Goal: Transaction & Acquisition: Purchase product/service

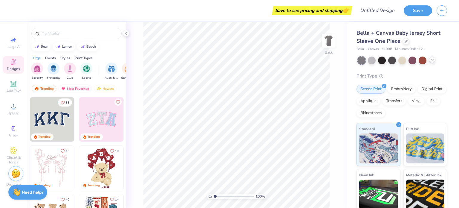
click at [431, 62] on div at bounding box center [432, 59] width 7 height 7
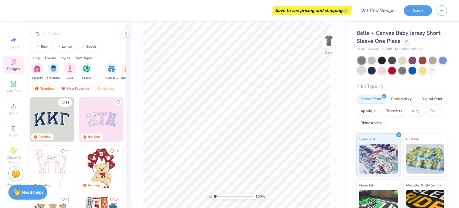
click at [365, 73] on div at bounding box center [362, 70] width 8 height 8
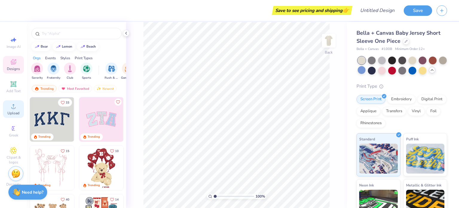
click at [9, 109] on div "Upload" at bounding box center [13, 109] width 21 height 18
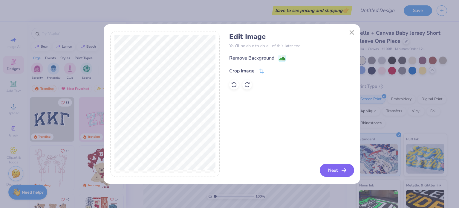
click at [335, 168] on button "Next" at bounding box center [337, 169] width 34 height 13
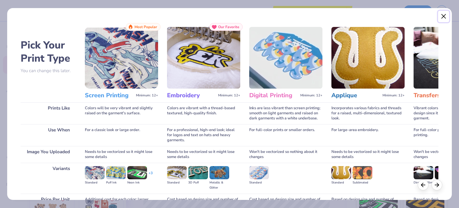
click at [443, 15] on button "Close" at bounding box center [443, 16] width 11 height 11
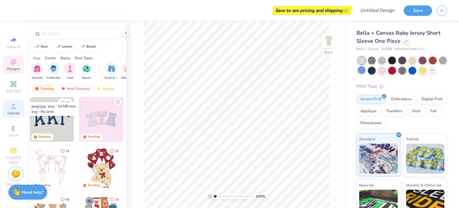
click at [15, 111] on span "Upload" at bounding box center [13, 113] width 12 height 5
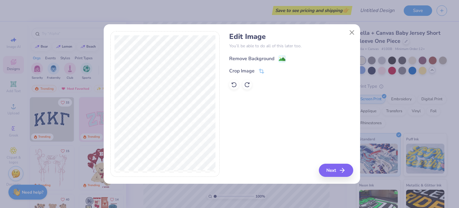
click at [272, 59] on div "Remove Background" at bounding box center [251, 58] width 45 height 7
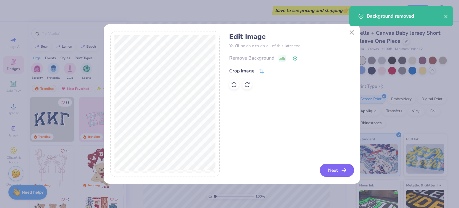
click at [330, 171] on button "Next" at bounding box center [337, 169] width 34 height 13
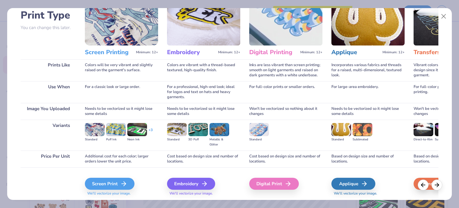
scroll to position [60, 0]
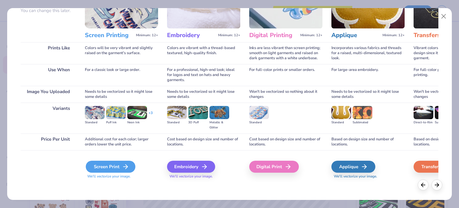
click at [111, 167] on div "Screen Print" at bounding box center [111, 166] width 50 height 12
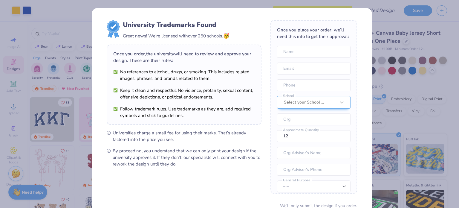
click at [246, 134] on body "Art colors Save to see pricing and shipping 👉 Design Title Save Image AI Design…" at bounding box center [229, 104] width 459 height 208
type input "3.89"
type input "3.93"
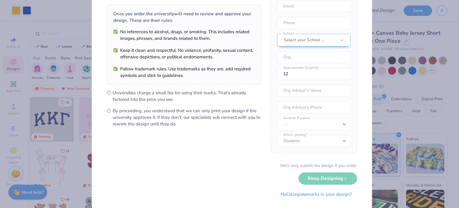
scroll to position [41, 0]
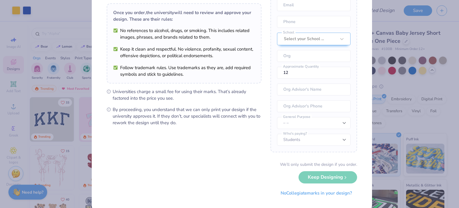
click at [310, 178] on div "We’ll only submit the design if you order. Keep Designing No Collegiate marks i…" at bounding box center [232, 180] width 250 height 38
click at [341, 177] on div "We’ll only submit the design if you order. Keep Designing No Collegiate marks i…" at bounding box center [232, 180] width 250 height 38
click at [316, 174] on div "We’ll only submit the design if you order. Keep Designing No Collegiate marks i…" at bounding box center [232, 180] width 250 height 38
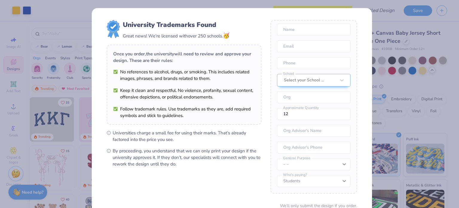
scroll to position [52, 0]
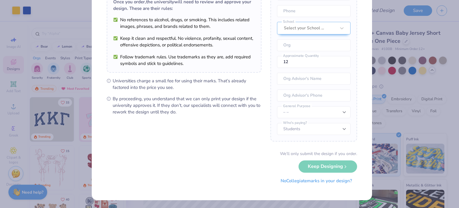
click at [298, 182] on button "No Collegiate marks in your design?" at bounding box center [316, 181] width 82 height 12
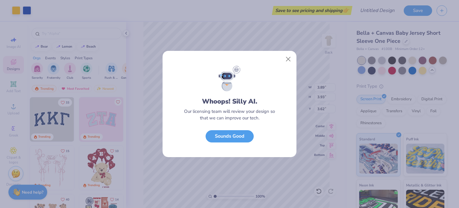
scroll to position [0, 0]
click at [230, 136] on button "Sounds Good" at bounding box center [230, 134] width 48 height 12
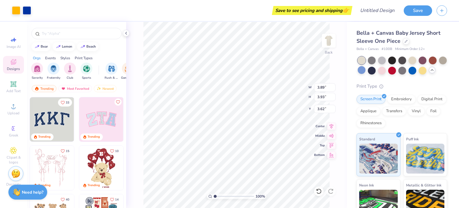
type input "1.52"
type input "1.25"
click at [329, 35] on img at bounding box center [329, 41] width 24 height 24
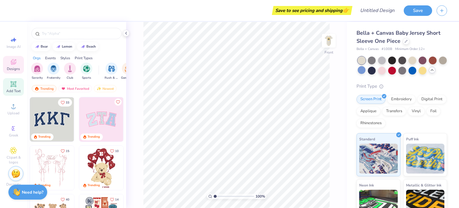
click at [12, 85] on icon at bounding box center [13, 84] width 4 height 4
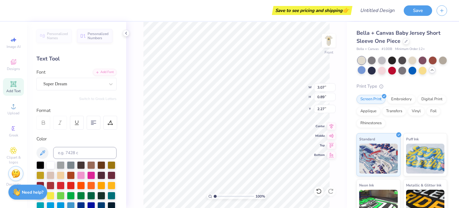
type input "2.27"
type textarea "Welcome to the pack!"
type input "5.08"
type input "4.21"
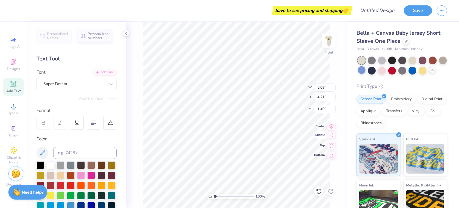
click at [332, 138] on icon at bounding box center [331, 134] width 8 height 7
click at [331, 146] on icon at bounding box center [331, 144] width 8 height 7
type input "0.50"
click at [89, 123] on div at bounding box center [94, 123] width 14 height 14
type input "2.28"
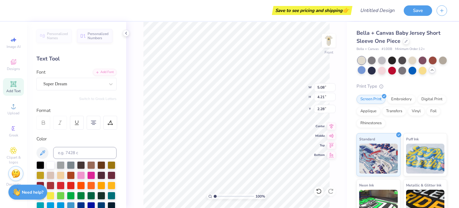
scroll to position [5, 1]
click at [331, 125] on icon at bounding box center [331, 125] width 8 height 7
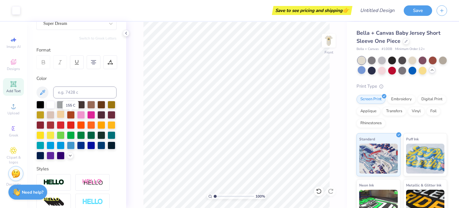
scroll to position [61, 0]
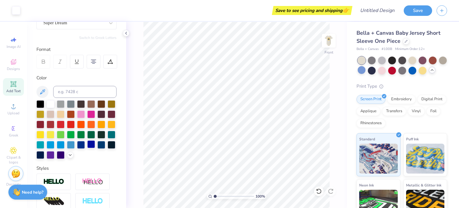
click at [87, 148] on div at bounding box center [91, 144] width 8 height 8
click at [325, 44] on img at bounding box center [329, 41] width 24 height 24
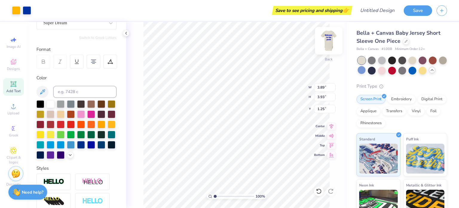
click at [330, 42] on img at bounding box center [329, 41] width 24 height 24
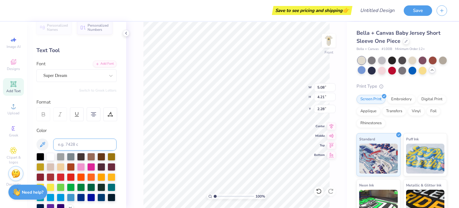
scroll to position [0, 0]
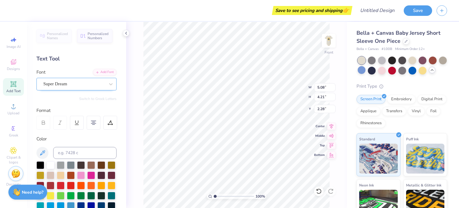
click at [80, 83] on div "Super Dream" at bounding box center [74, 83] width 63 height 9
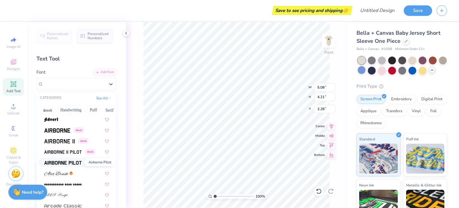
scroll to position [99, 0]
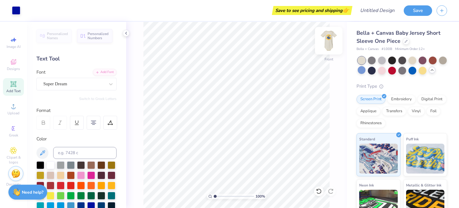
click at [332, 44] on img at bounding box center [329, 41] width 24 height 24
click at [342, 45] on div "100 % Back" at bounding box center [236, 115] width 221 height 186
click at [330, 42] on img at bounding box center [329, 41] width 24 height 24
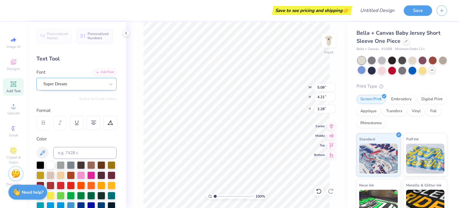
click at [73, 85] on div "Super Dream" at bounding box center [74, 83] width 63 height 9
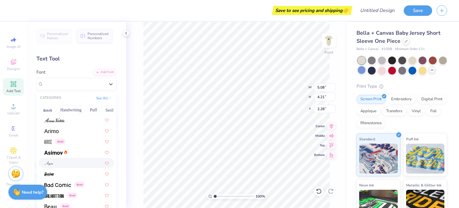
scroll to position [193, 0]
click at [59, 131] on div at bounding box center [76, 131] width 65 height 6
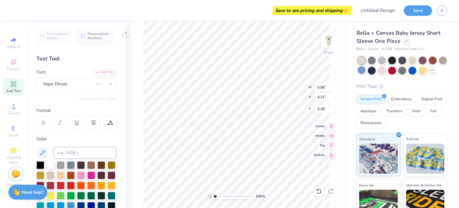
scroll to position [5, 1]
click at [285, 97] on div "100 % Front W 5.08 5.08 " H 4.21 4.21 " Y 2.28 2.28 " Center Middle Top Bottom" at bounding box center [236, 115] width 221 height 186
type input "5.19"
type input "4.22"
type input "2.27"
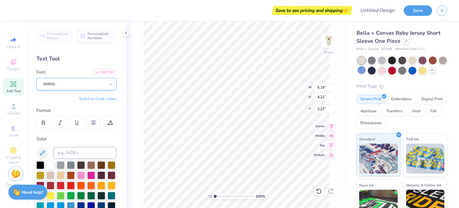
click at [62, 83] on div "Arimo" at bounding box center [74, 83] width 63 height 9
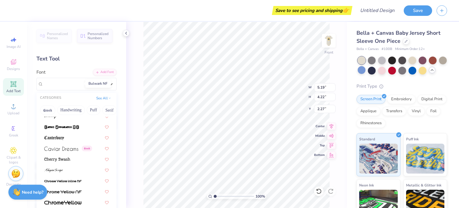
scroll to position [629, 0]
click at [74, 156] on div at bounding box center [76, 158] width 65 height 6
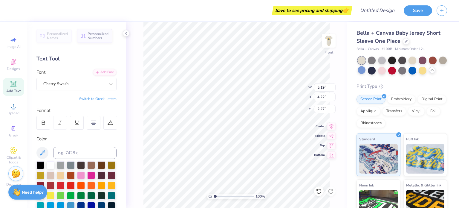
type input "5.53"
type input "4.26"
type input "2.25"
type textarea "Welcome to the Pack!"
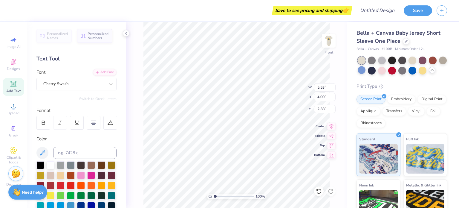
type textarea "Welcome to the pack!"
click at [60, 84] on div "Cherry Swash" at bounding box center [74, 83] width 63 height 9
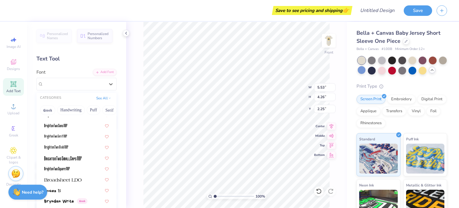
scroll to position [458, 0]
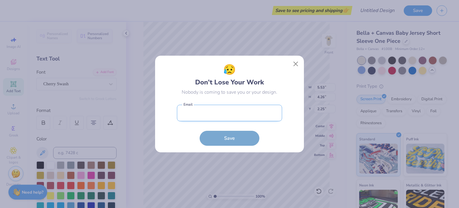
click at [218, 117] on input "email" at bounding box center [229, 113] width 105 height 16
type input "chani.middletonrowe@roxburyprep.org"
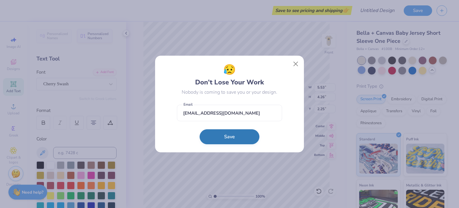
click at [218, 140] on button "Save" at bounding box center [230, 136] width 60 height 15
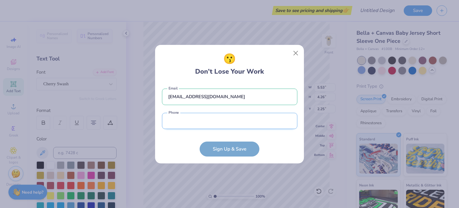
click at [189, 119] on input "tel" at bounding box center [229, 121] width 135 height 16
type input "(617) 322-4615"
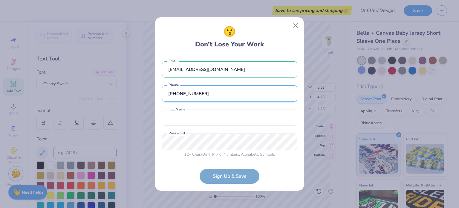
scroll to position [1, 0]
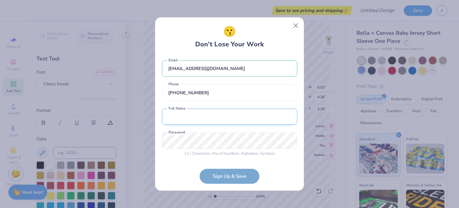
click at [206, 116] on input "text" at bounding box center [229, 116] width 135 height 16
type input "Chani Middleton-Rowe"
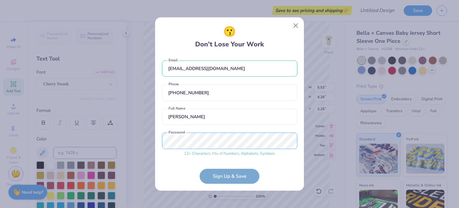
scroll to position [24, 0]
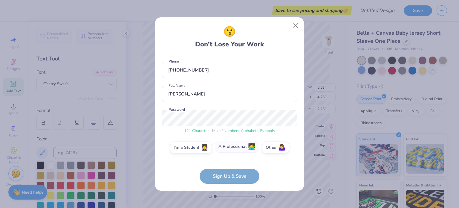
click at [235, 145] on label "A Professional 👩‍💻" at bounding box center [237, 146] width 44 height 12
click at [232, 171] on input "A Professional 👩‍💻" at bounding box center [230, 173] width 4 height 4
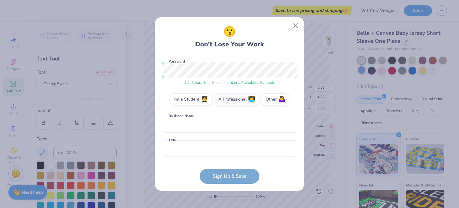
click at [223, 172] on form "chani.middletonrowe@roxburyprep.org Email (617) 322-4615 Phone Chani Middleton-…" at bounding box center [229, 119] width 135 height 128
click at [207, 116] on input "text" at bounding box center [229, 124] width 135 height 16
type input "Roxbury Prep High School"
click at [200, 149] on input "text" at bounding box center [229, 148] width 135 height 16
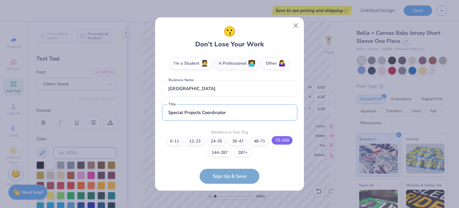
type input "Special Projects Coordinator"
click at [281, 142] on label "72-143" at bounding box center [282, 140] width 21 height 8
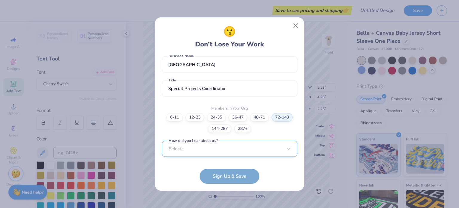
click at [219, 147] on div "Select..." at bounding box center [229, 148] width 135 height 16
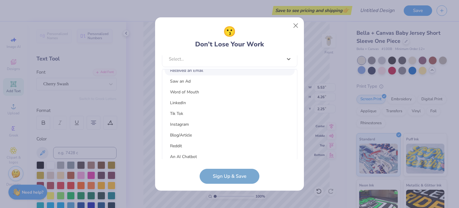
scroll to position [75, 0]
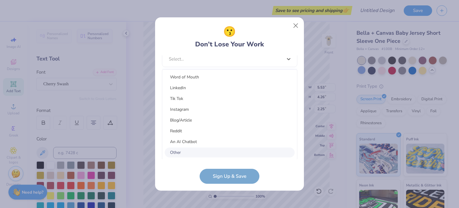
click at [206, 152] on div "Other" at bounding box center [230, 152] width 130 height 10
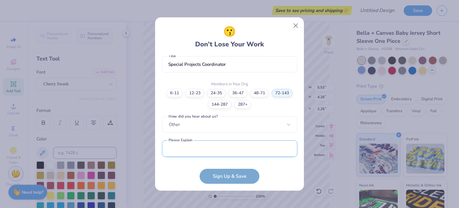
click at [207, 151] on input "text" at bounding box center [229, 148] width 135 height 16
type input "M"
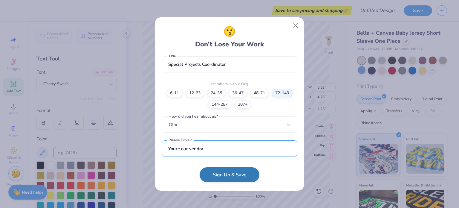
type input "Youre our vendor"
click at [227, 182] on button "Sign Up & Save" at bounding box center [230, 174] width 60 height 15
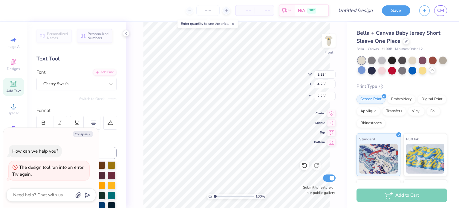
type textarea "x"
click at [348, 13] on input "Design Title" at bounding box center [362, 10] width 29 height 12
type input "B"
type textarea "x"
type input "Ba"
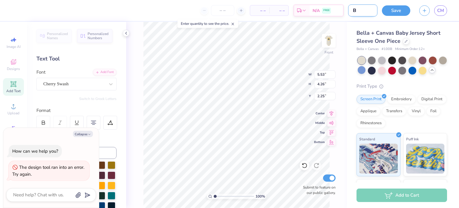
type textarea "x"
type input "Bab"
type textarea "x"
type input "Baby"
type textarea "x"
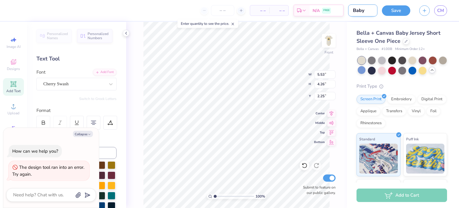
type input "Baby"
type textarea "x"
type input "Baby"
type textarea "x"
type input "Bab"
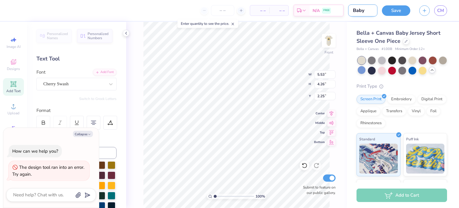
type textarea "x"
type input "Ba"
type textarea "x"
type input "B"
type textarea "x"
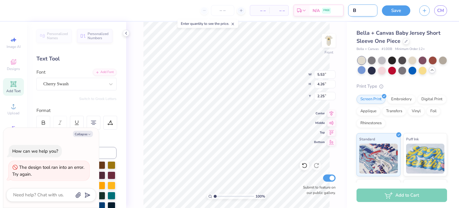
type textarea "x"
type input "W"
type textarea "x"
type input "Wo"
type textarea "x"
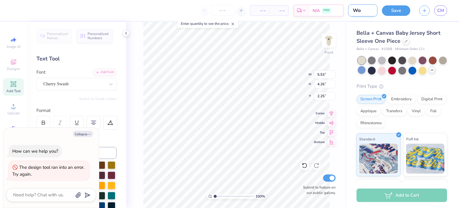
type input "Wol"
type textarea "x"
type input "Wolf"
type textarea "x"
type input "Wolf"
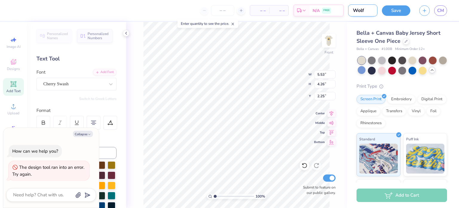
type textarea "x"
type input "Wolf B"
type textarea "x"
type input "Wolf Ba"
type textarea "x"
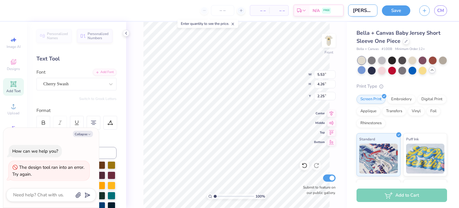
type input "Wolf Bab"
type textarea "x"
type input "Wolf Baby"
type textarea "x"
type input "Wolf Baby"
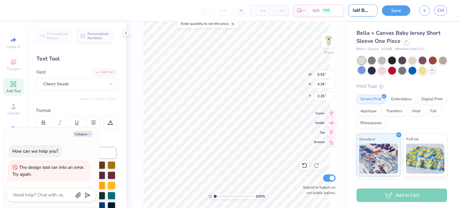
type textarea "x"
type input "Wolf Baby O"
type textarea "x"
type input "Wolf Baby On"
type textarea "x"
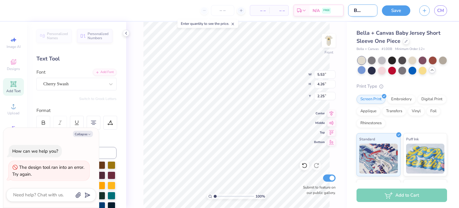
type input "Wolf Baby One"
type textarea "x"
type input "Wolf Baby Ones"
type textarea "x"
type input "Wolf Baby Onesi"
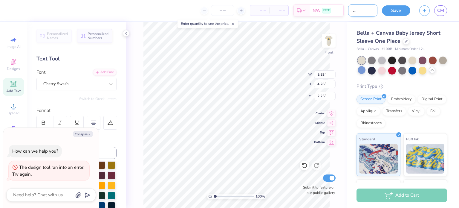
type textarea "x"
type input "Wolf Baby Onesie"
type textarea "x"
type input "Wolf Baby Onesie"
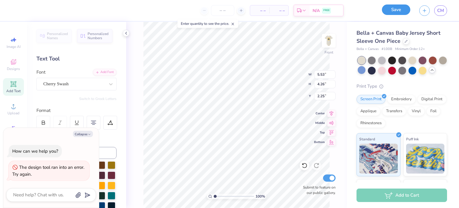
click at [394, 8] on button "Save" at bounding box center [396, 9] width 28 height 10
click at [82, 136] on button "Collapse" at bounding box center [83, 134] width 20 height 6
type textarea "x"
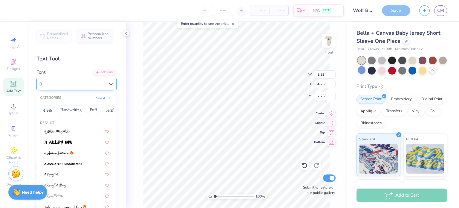
click at [74, 81] on div "Cherry Swash" at bounding box center [74, 83] width 63 height 9
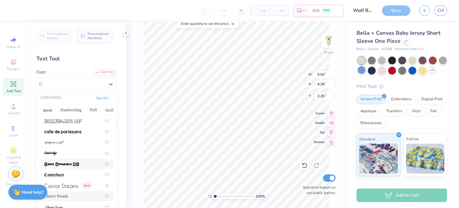
scroll to position [609, 0]
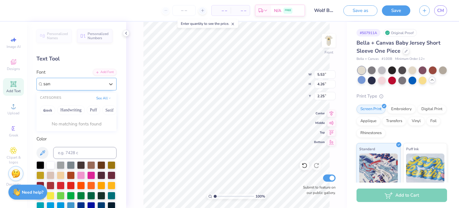
type input "sans"
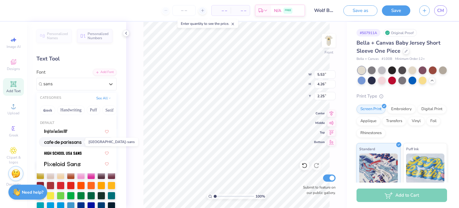
click at [68, 144] on img at bounding box center [62, 142] width 37 height 4
type input "sans"
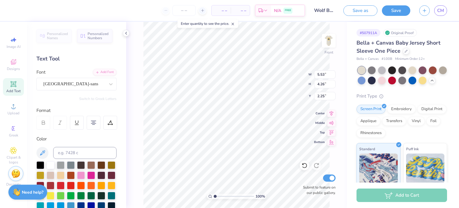
type input "3.91"
type input "3.81"
type input "2.48"
click at [62, 89] on div "cafe de paris-sans" at bounding box center [76, 84] width 80 height 13
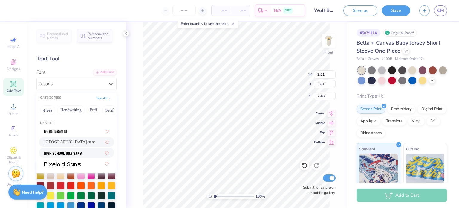
click at [61, 152] on img at bounding box center [62, 153] width 37 height 4
type input "sans"
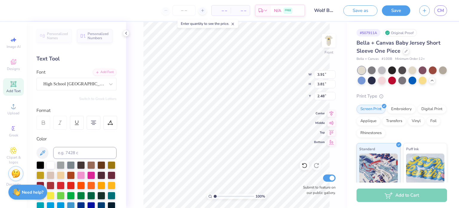
type input "4.99"
type input "4.04"
type input "2.36"
click at [330, 43] on img at bounding box center [329, 41] width 24 height 24
type input "4.35"
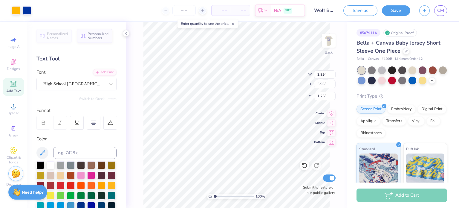
type input "4.39"
click at [333, 114] on icon at bounding box center [331, 112] width 8 height 7
click at [222, 10] on span "– –" at bounding box center [221, 10] width 12 height 6
click at [240, 11] on span "– –" at bounding box center [240, 10] width 12 height 6
click at [180, 6] on input "number" at bounding box center [183, 10] width 23 height 11
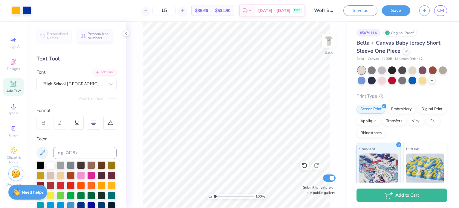
type input "15"
click at [121, 9] on div "15 $35.66 Per Item $534.90 Total Est. Delivery Aug 26 - 29 FREE" at bounding box center [171, 10] width 270 height 21
click at [366, 13] on button "Save as" at bounding box center [360, 9] width 34 height 10
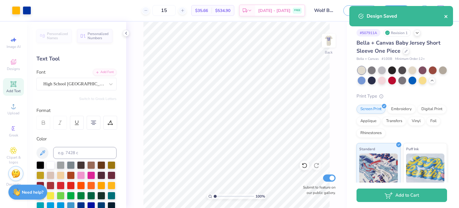
click at [447, 15] on icon "close" at bounding box center [445, 16] width 3 height 3
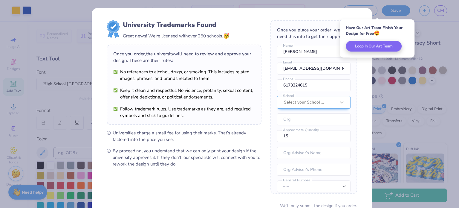
click at [360, 15] on div "University Trademarks Found Great news! We’re licensed with over 250 schools. 🥳…" at bounding box center [232, 130] width 280 height 244
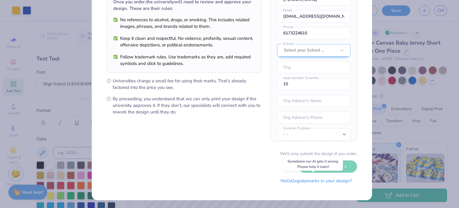
click at [286, 178] on button "No Collegiate marks in your design?" at bounding box center [316, 181] width 82 height 12
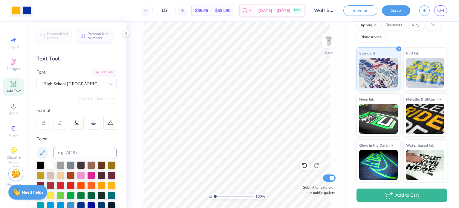
scroll to position [0, 0]
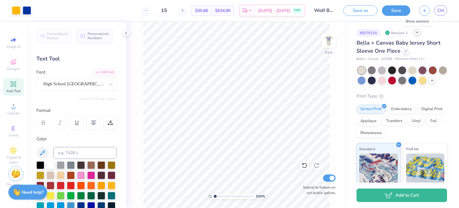
click at [417, 35] on div at bounding box center [417, 32] width 7 height 7
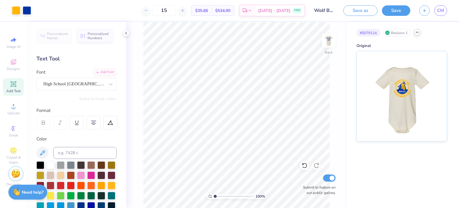
click at [417, 34] on icon at bounding box center [417, 32] width 5 height 5
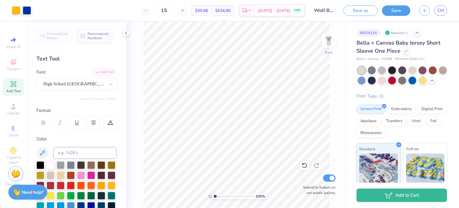
scroll to position [104, 0]
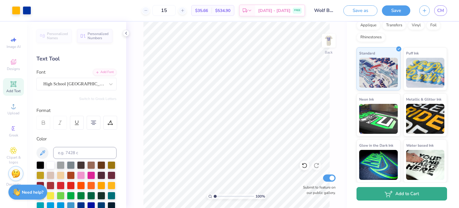
click at [394, 197] on button "Add to Cart" at bounding box center [401, 193] width 91 height 13
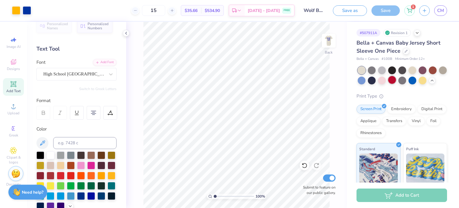
scroll to position [8, 0]
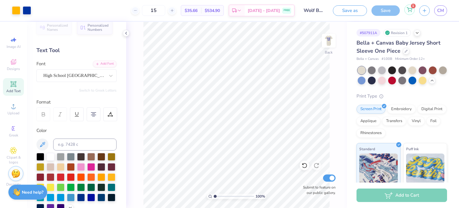
click at [414, 10] on div "1" at bounding box center [409, 9] width 10 height 10
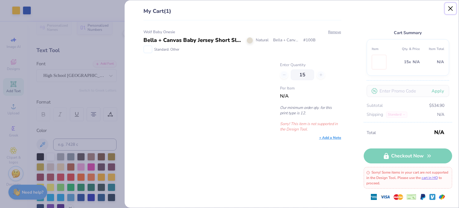
click at [449, 10] on button "Close" at bounding box center [450, 8] width 11 height 11
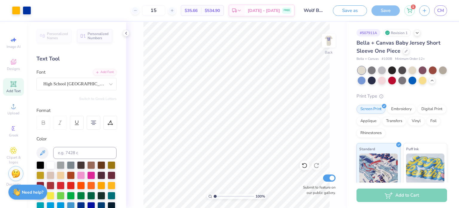
scroll to position [8, 0]
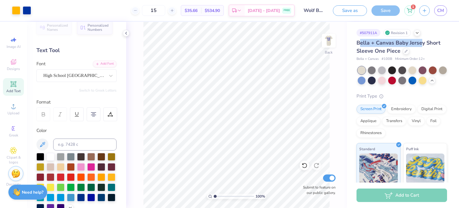
drag, startPoint x: 361, startPoint y: 43, endPoint x: 420, endPoint y: 43, distance: 58.9
click at [420, 43] on span "Bella + Canvas Baby Jersey Short Sleeve One Piece" at bounding box center [398, 46] width 84 height 15
click at [442, 53] on div "Bella + Canvas Baby Jersey Short Sleeve One Piece" at bounding box center [401, 47] width 91 height 16
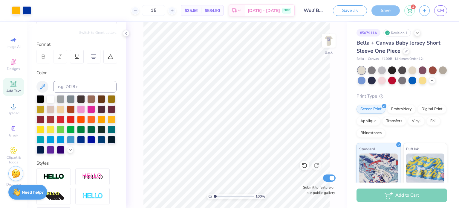
scroll to position [0, 0]
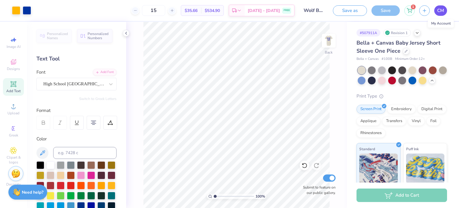
click at [441, 10] on span "CM" at bounding box center [440, 10] width 7 height 7
click at [330, 43] on img at bounding box center [329, 41] width 24 height 24
